Goal: Information Seeking & Learning: Learn about a topic

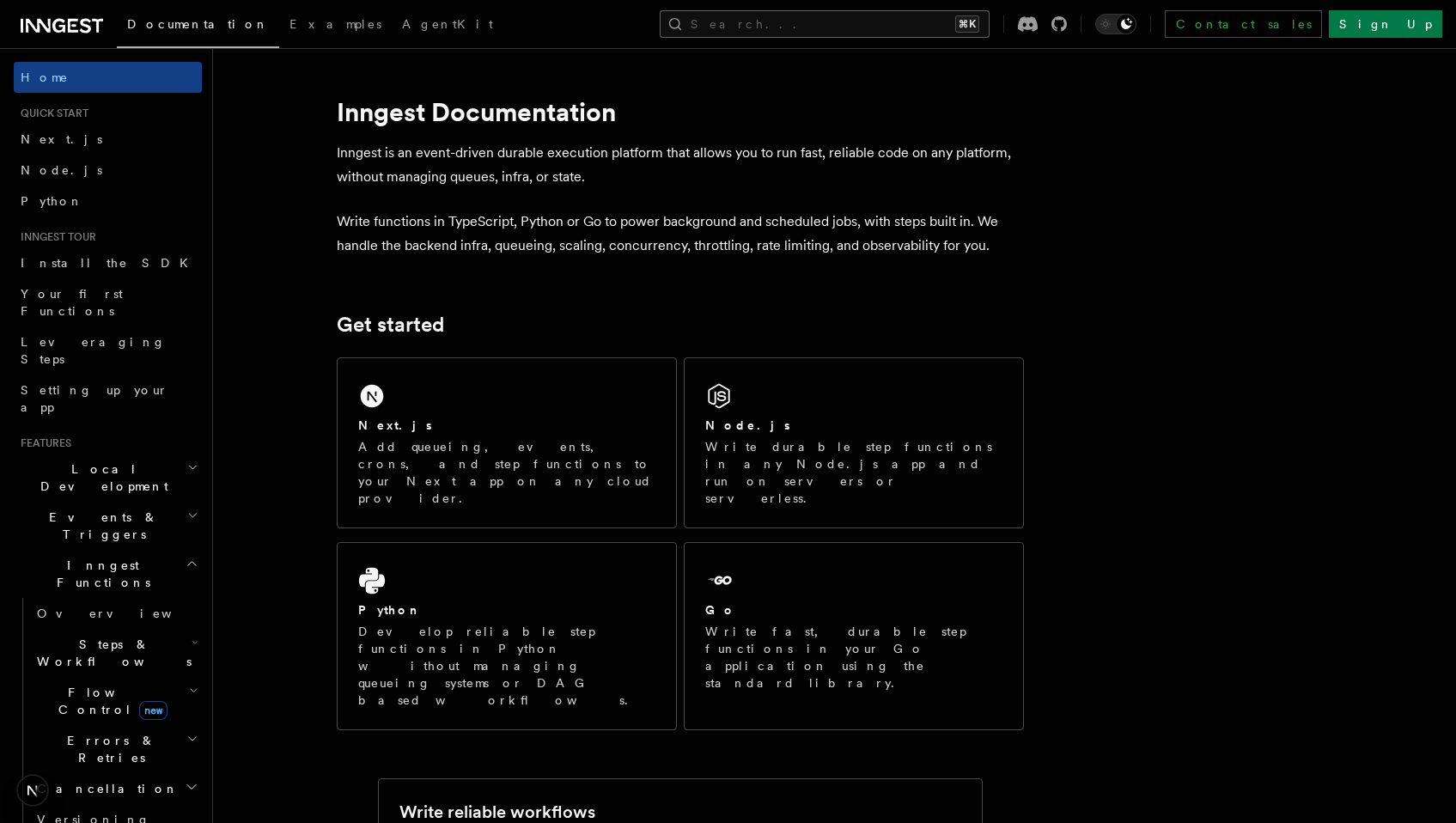
click at [896, 24] on button "Search... ⌘K" at bounding box center [825, 24] width 330 height 28
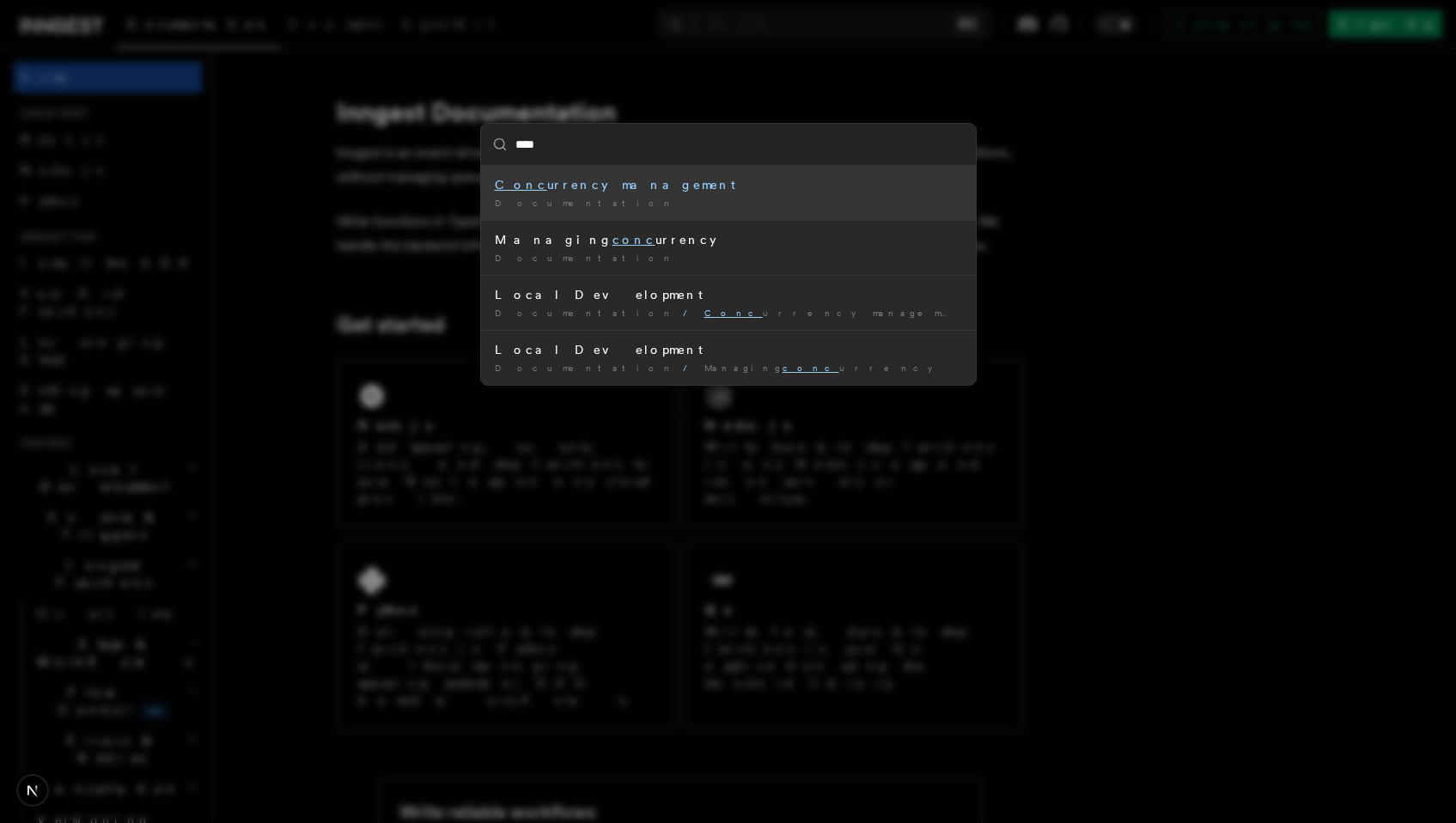
type input "*****"
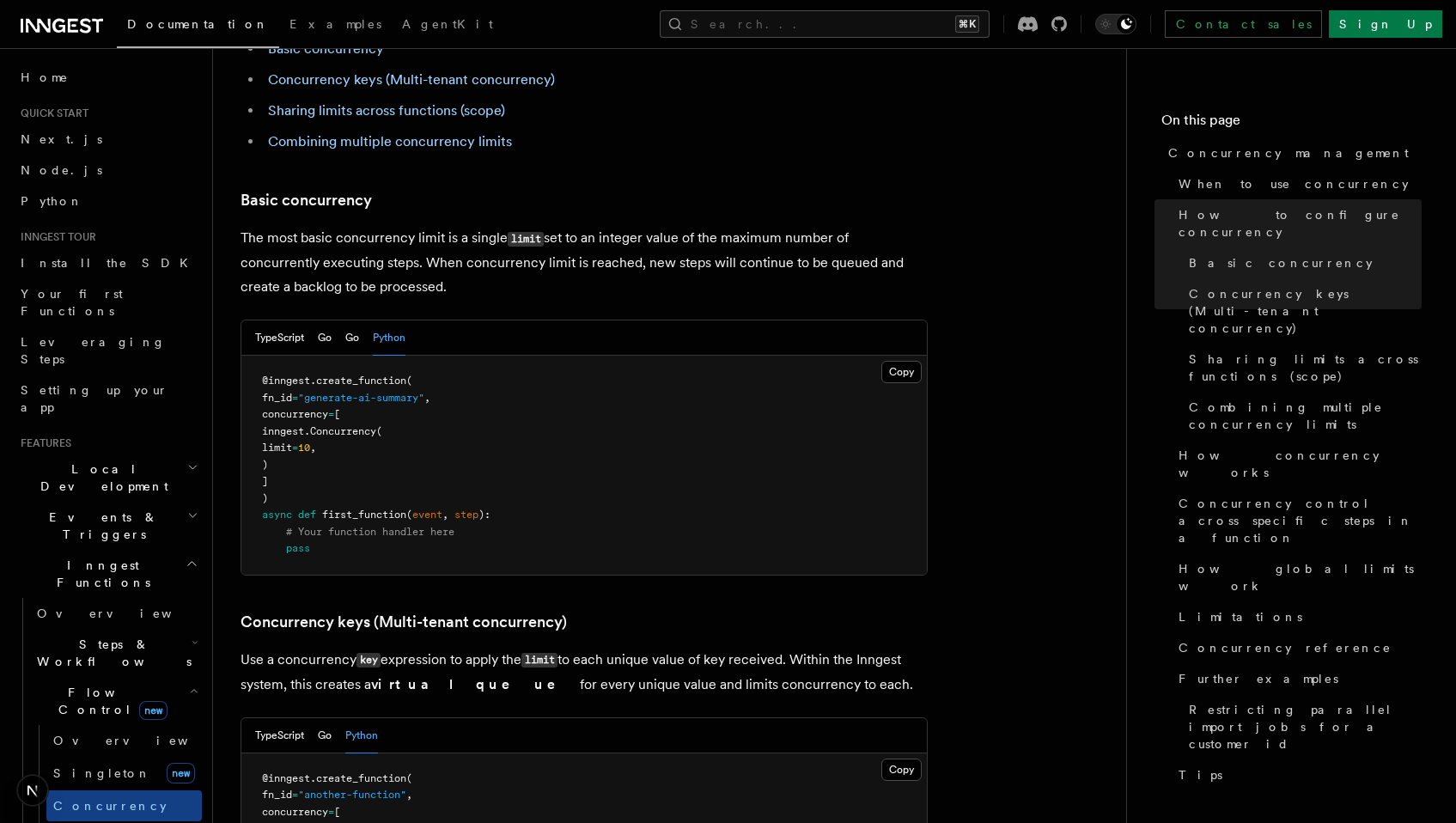
scroll to position [1083, 0]
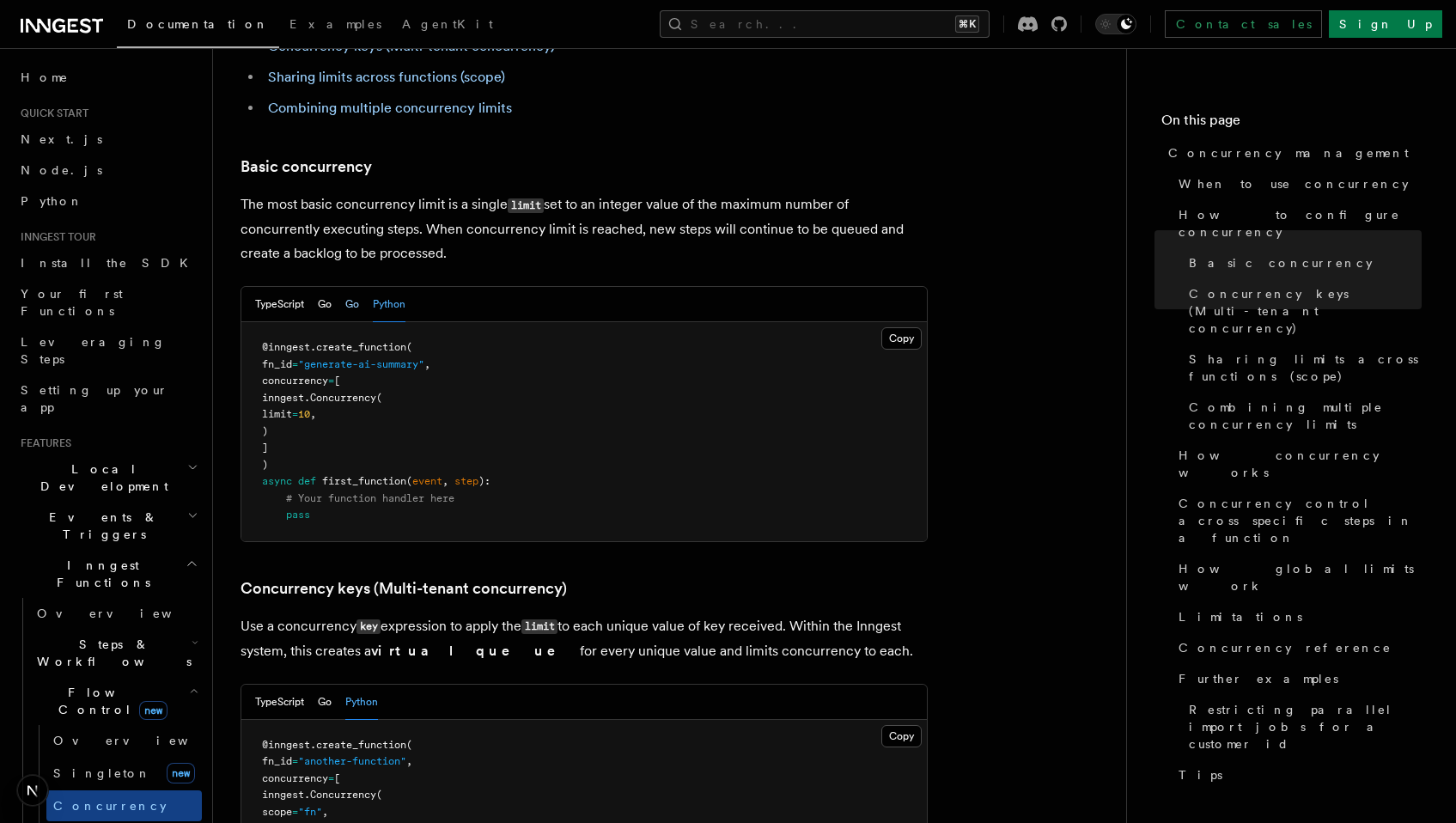
click at [355, 287] on button "Go" at bounding box center [352, 305] width 14 height 35
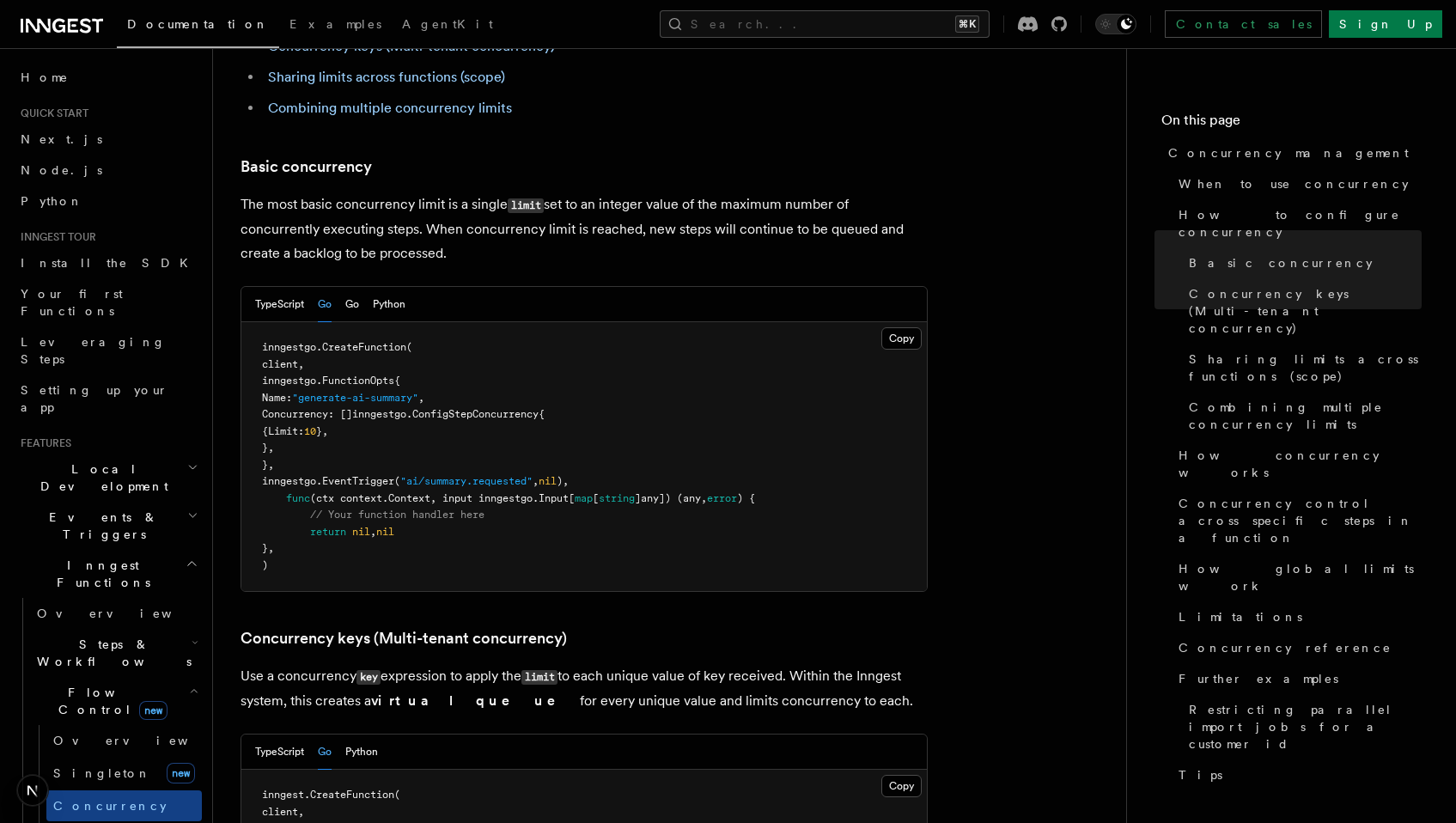
click at [316, 287] on div "TypeScript Go Go Python" at bounding box center [330, 305] width 151 height 35
click at [350, 287] on button "Go" at bounding box center [352, 305] width 14 height 35
click at [352, 287] on button "Go" at bounding box center [352, 305] width 14 height 35
click at [376, 287] on button "Python" at bounding box center [361, 305] width 33 height 35
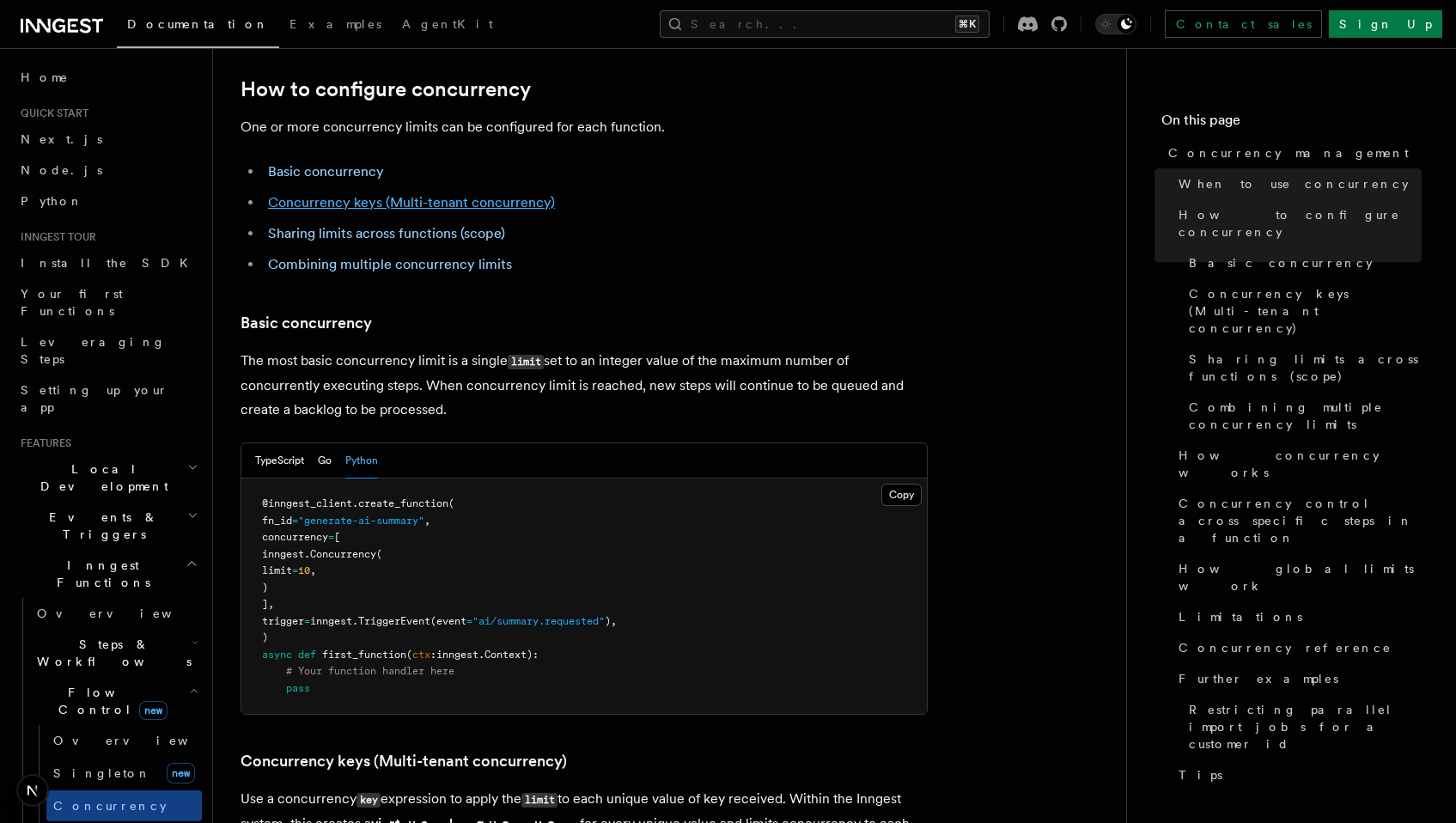
scroll to position [1008, 0]
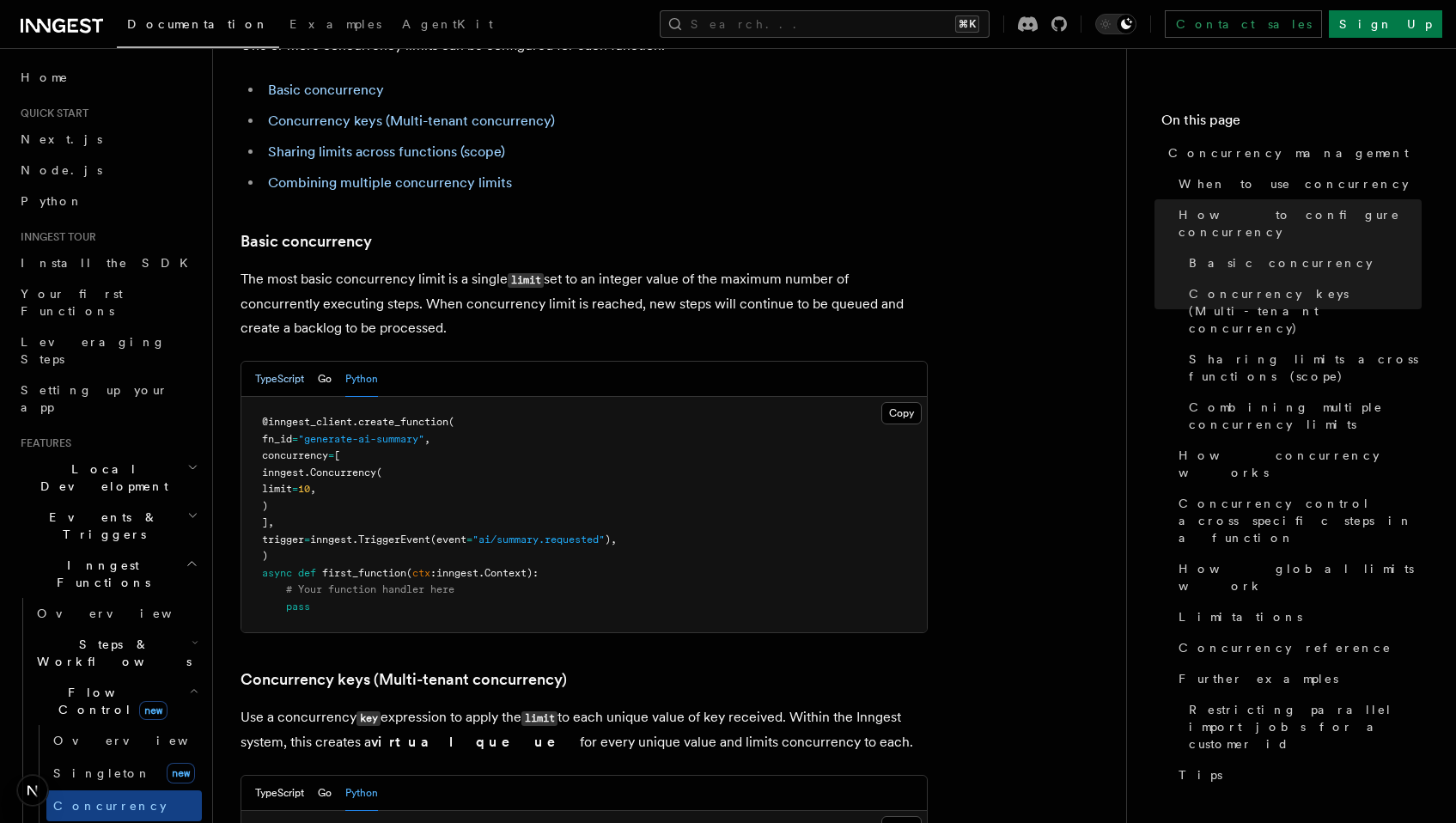
click at [270, 362] on button "TypeScript" at bounding box center [280, 379] width 49 height 35
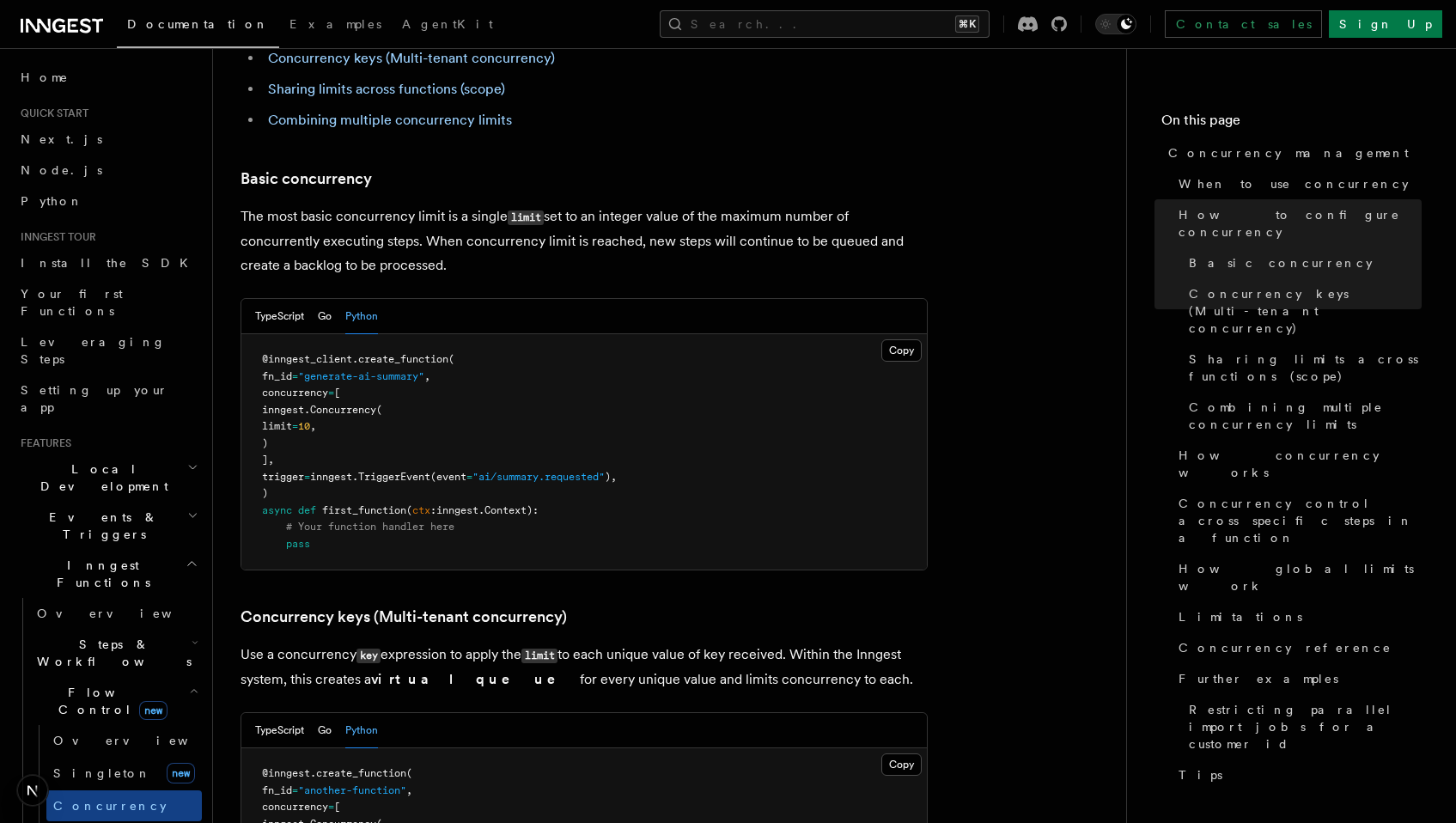
scroll to position [1090, 0]
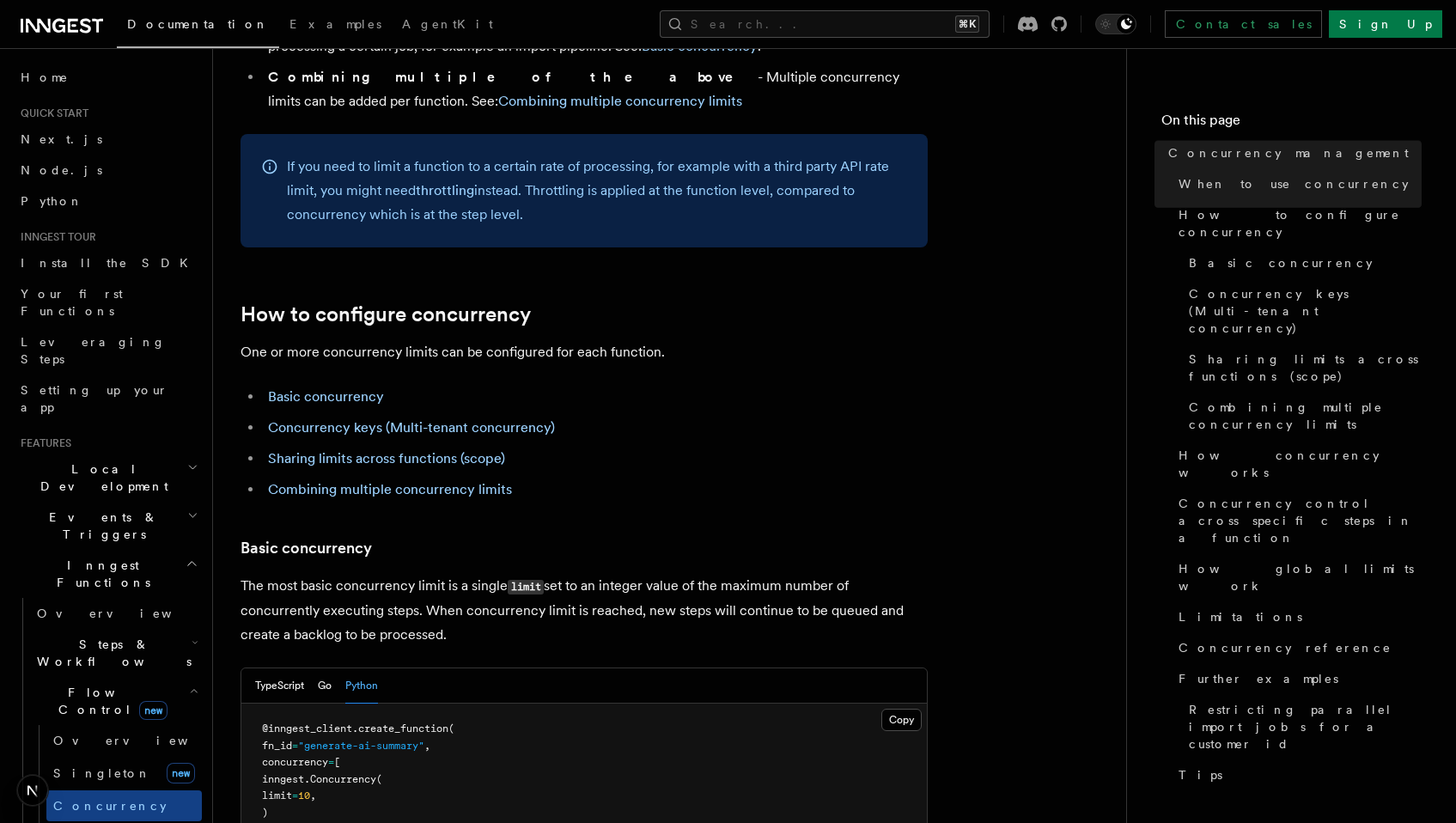
scroll to position [938, 0]
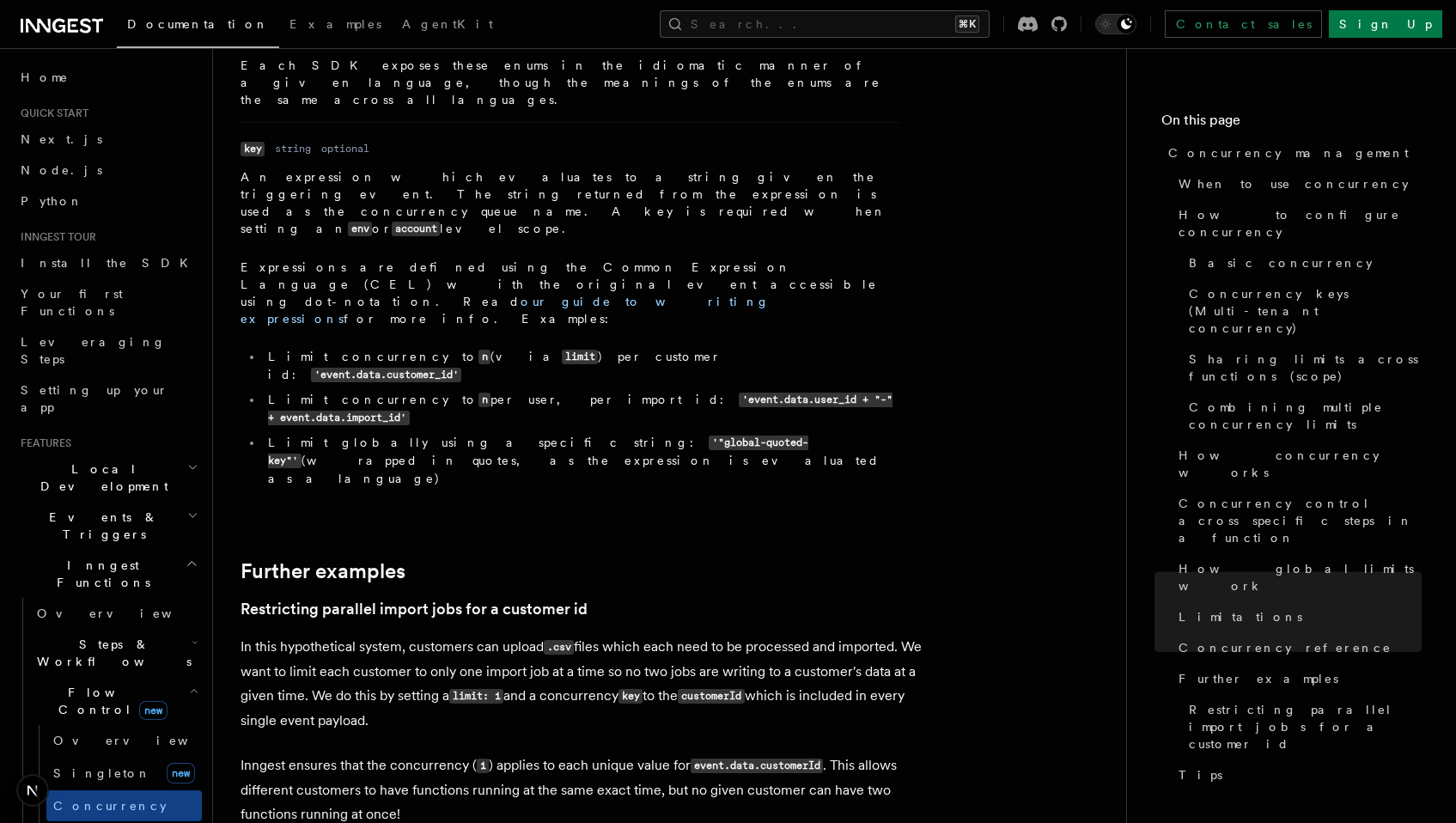
scroll to position [6345, 0]
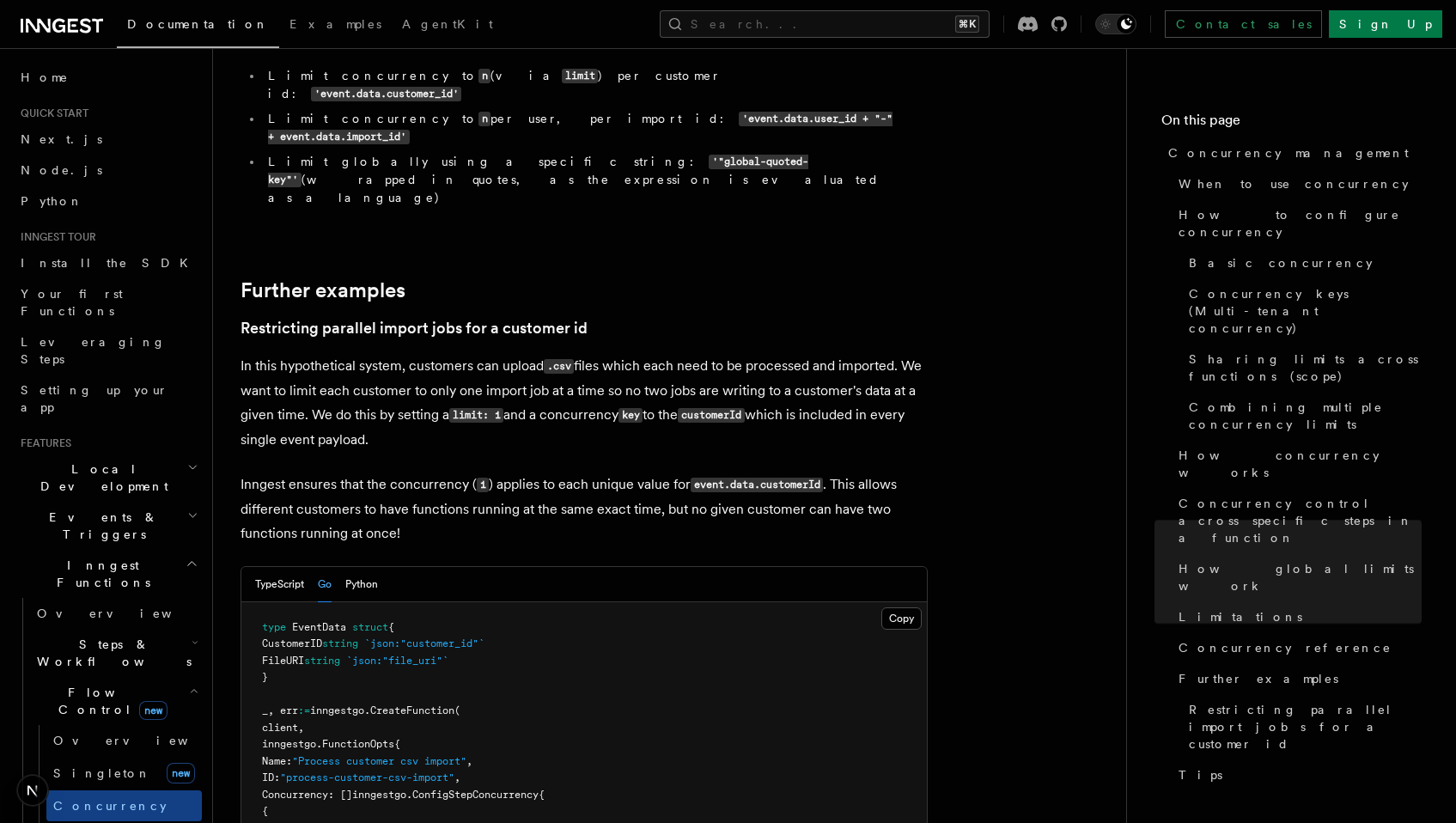
scroll to position [7208, 0]
